Goal: Check status

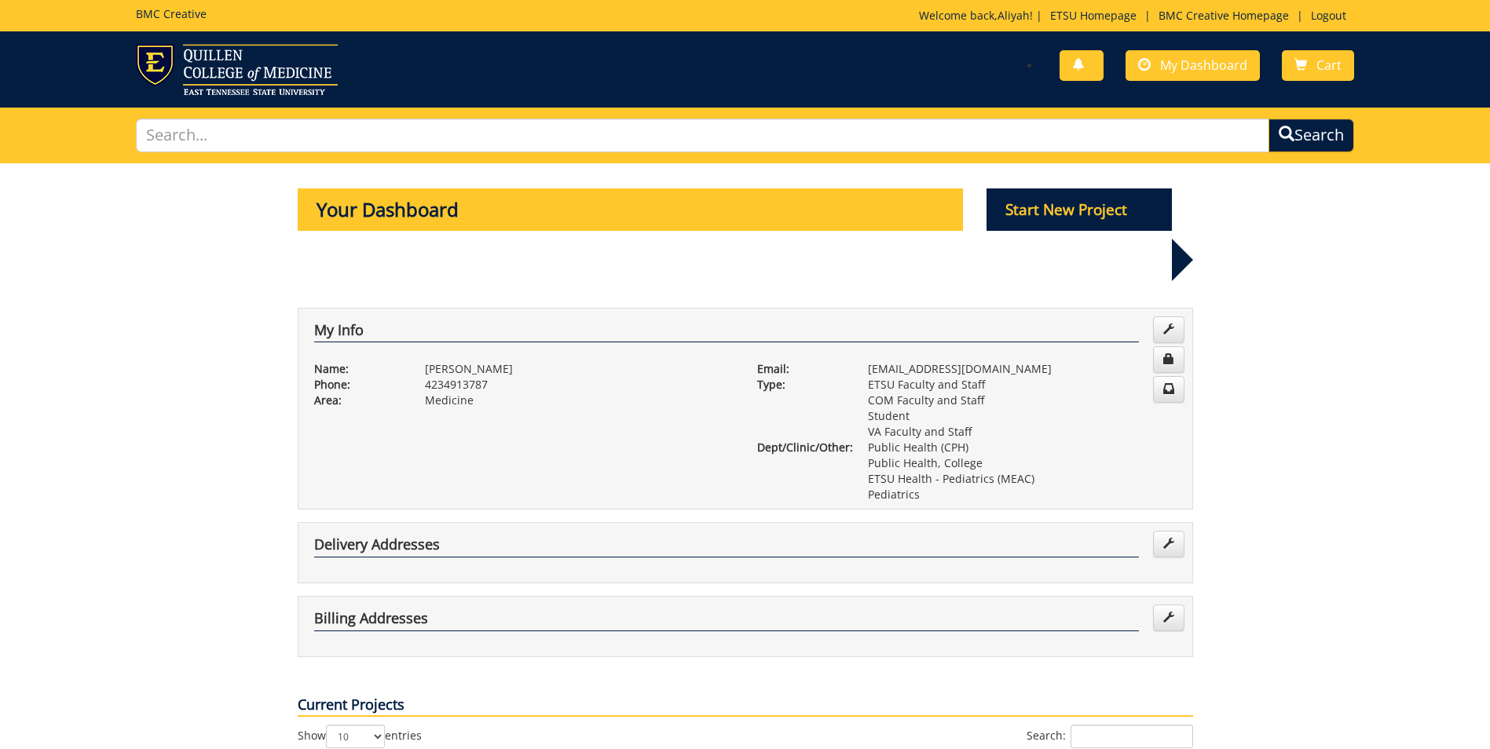
select select "25"
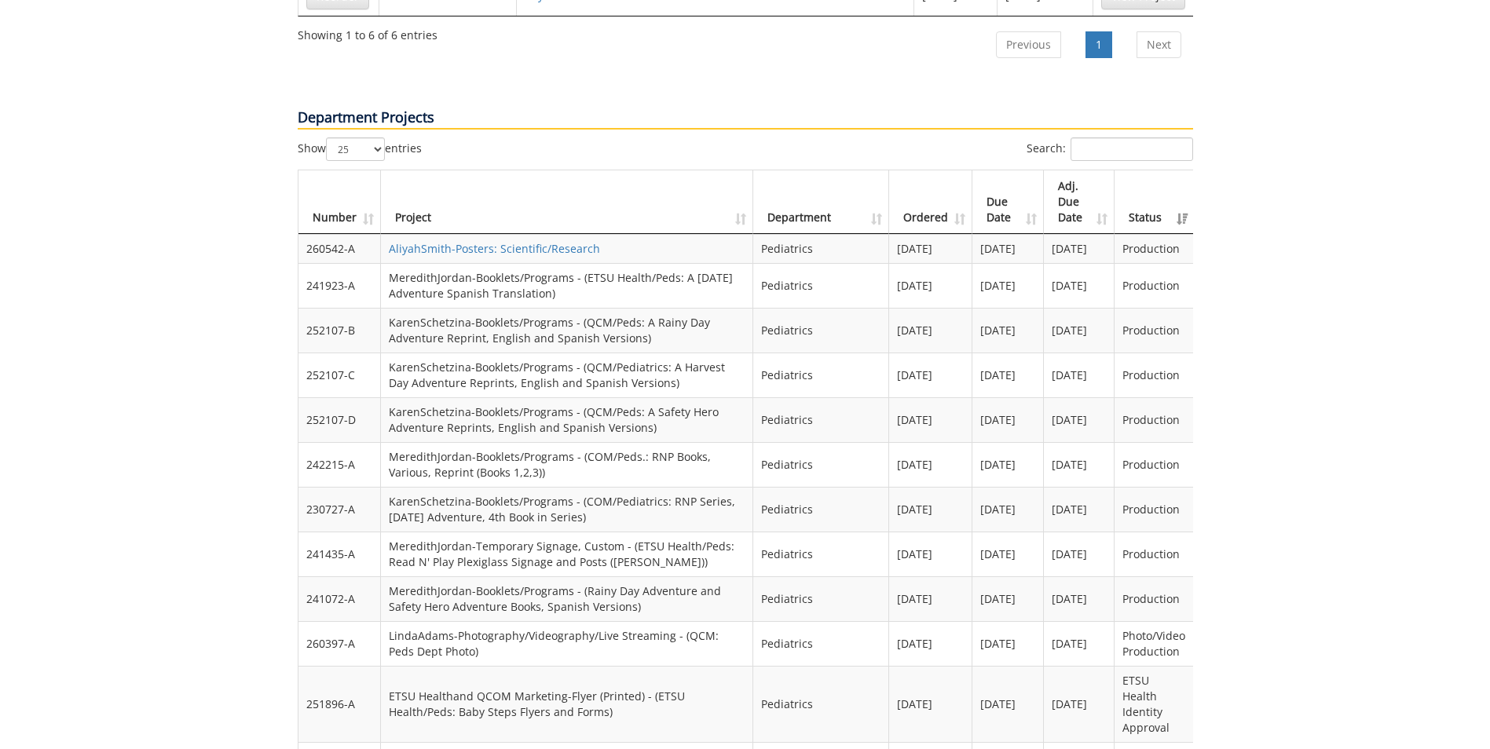
scroll to position [1296, 0]
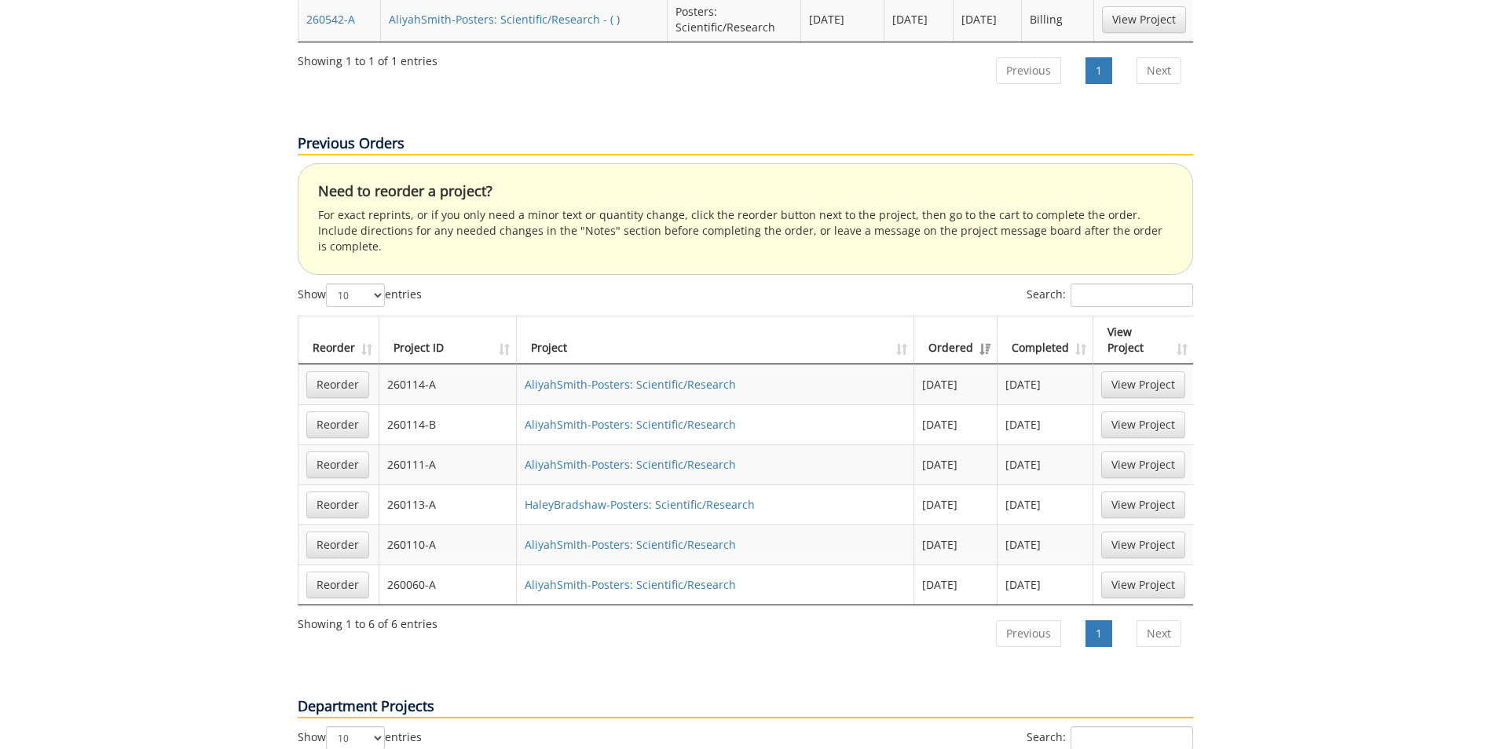
scroll to position [668, 0]
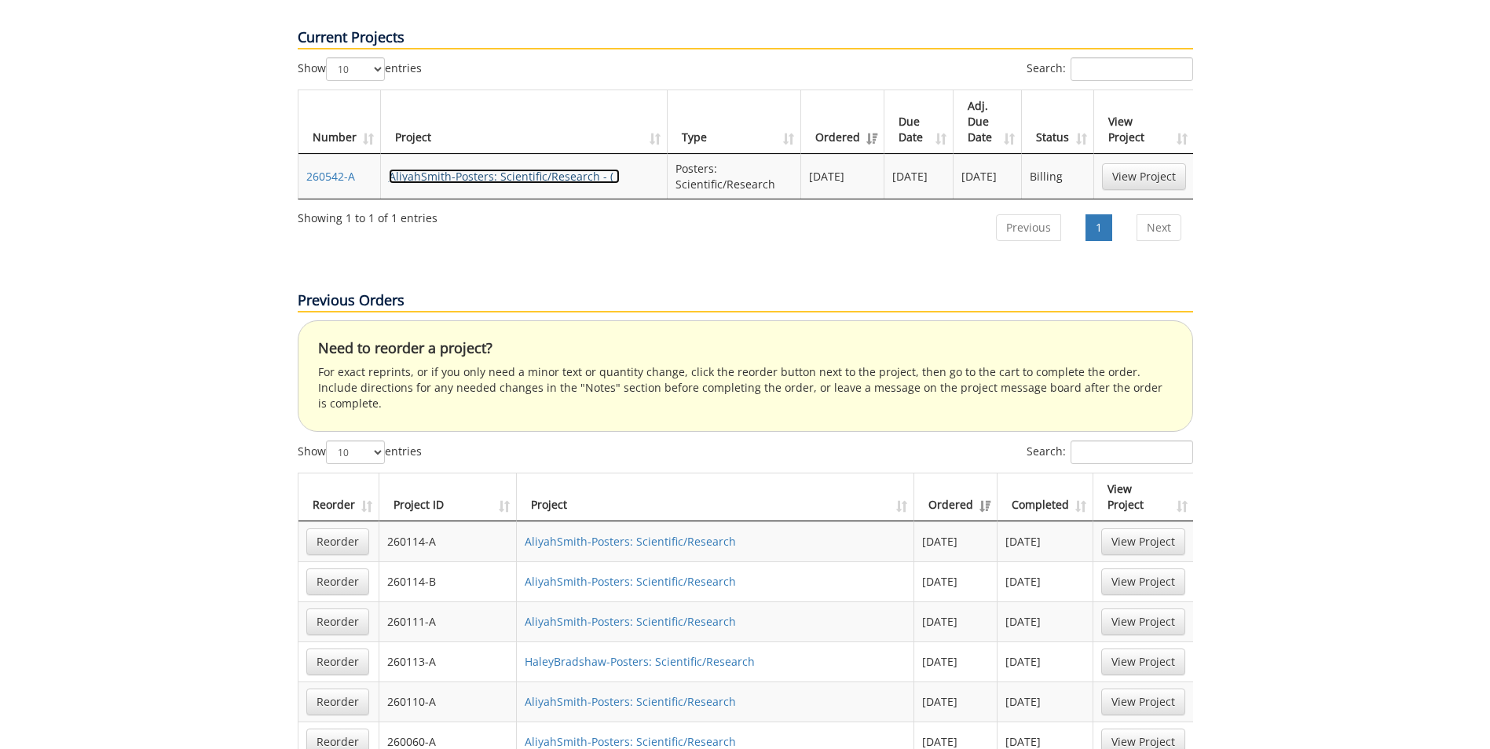
click at [445, 169] on link "AliyahSmith-Posters: Scientific/Research - ( )" at bounding box center [504, 176] width 231 height 15
